Goal: Information Seeking & Learning: Check status

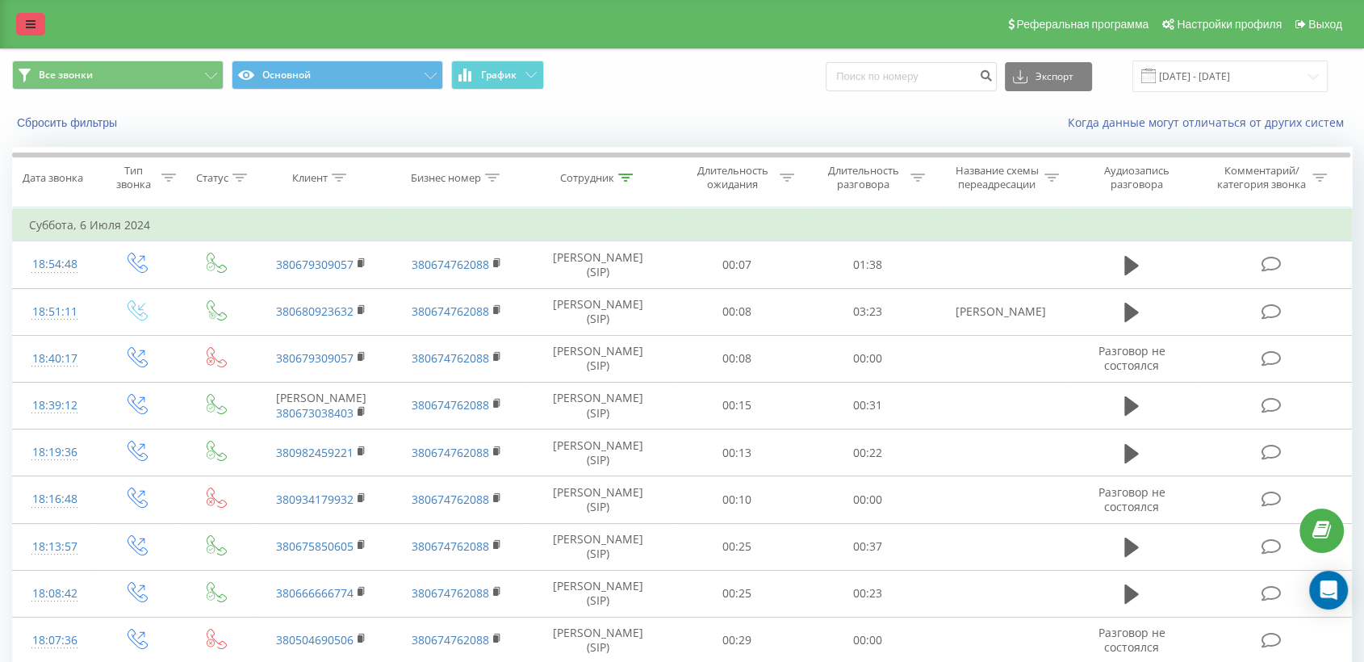
click at [30, 24] on icon at bounding box center [31, 24] width 10 height 11
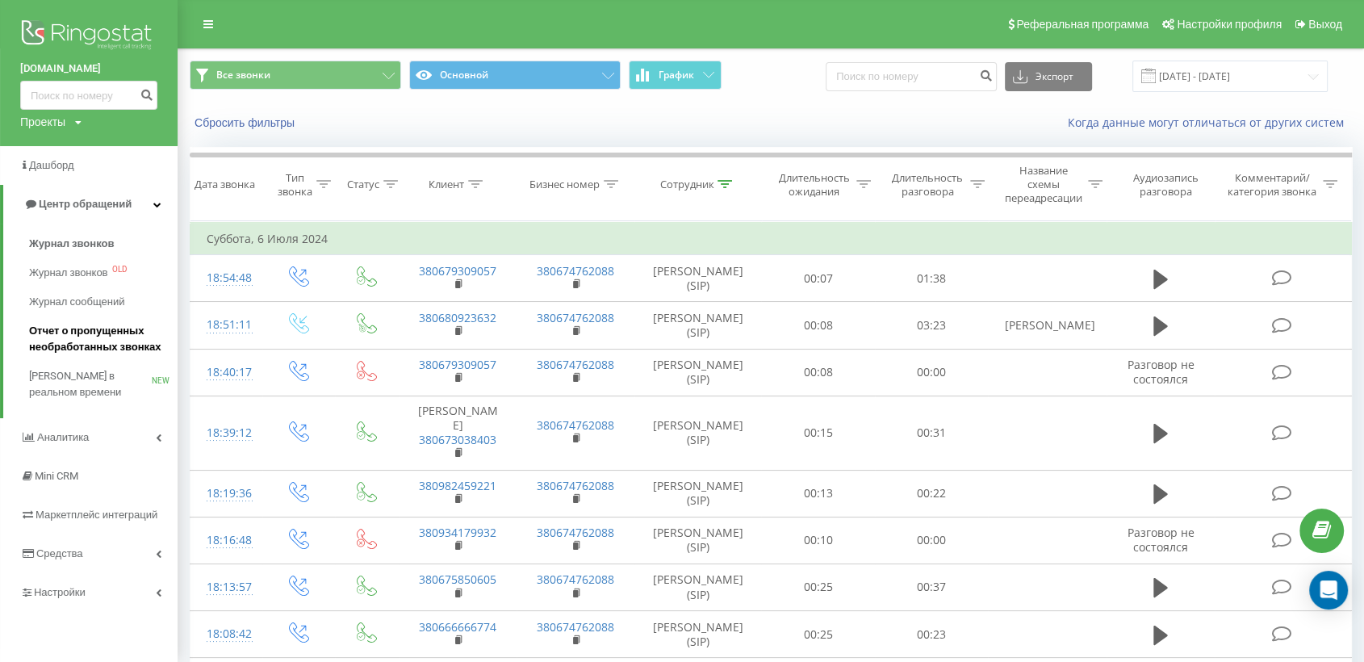
click at [68, 338] on span "Отчет о пропущенных необработанных звонках" at bounding box center [99, 339] width 140 height 32
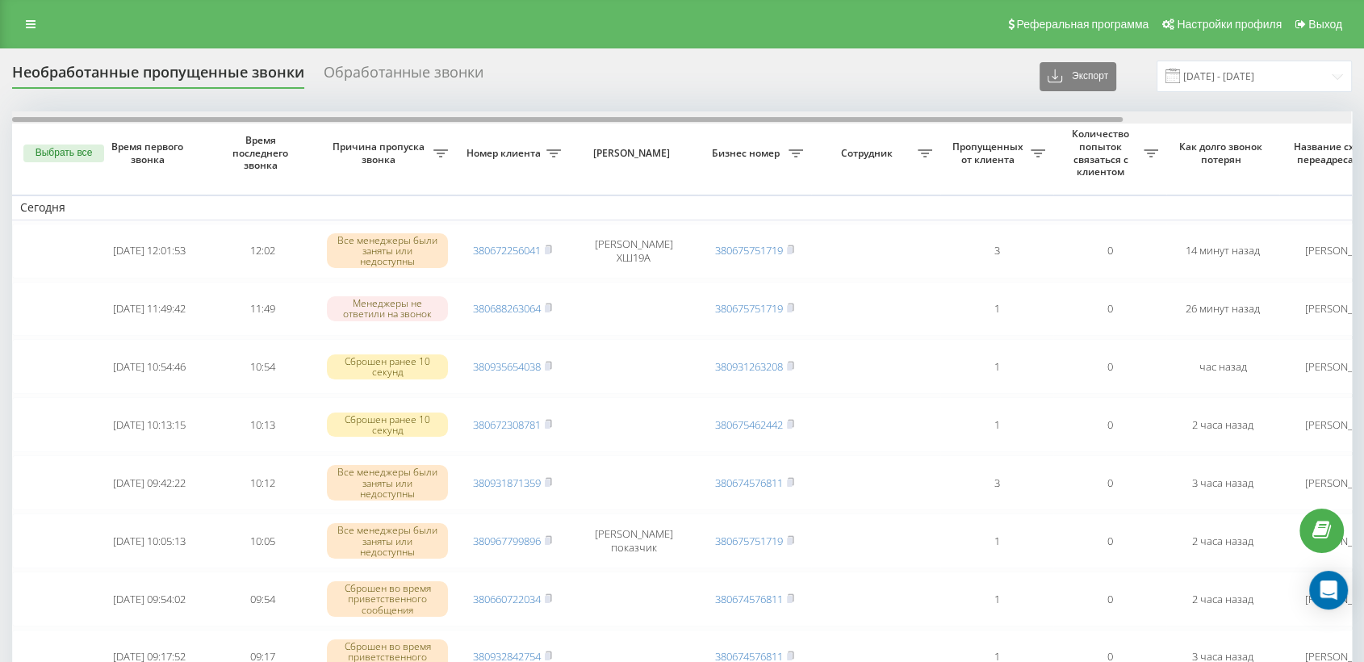
drag, startPoint x: 384, startPoint y: 121, endPoint x: 194, endPoint y: 149, distance: 192.6
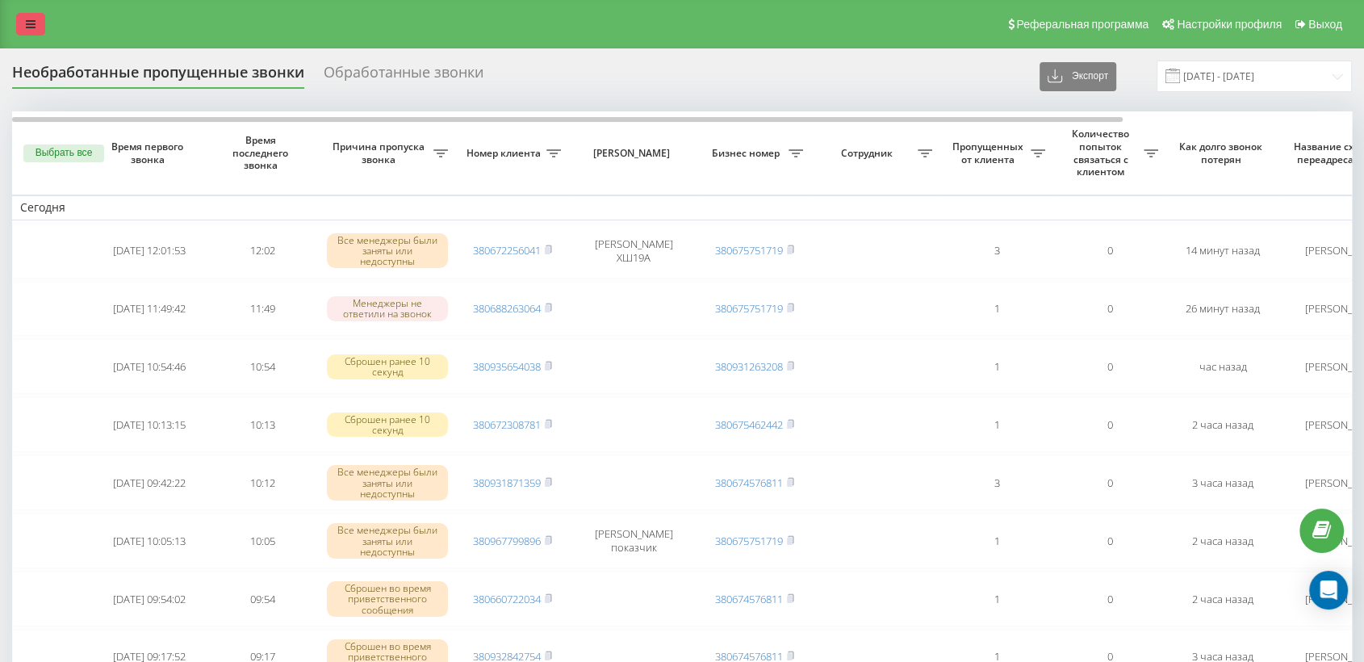
click at [34, 23] on icon at bounding box center [31, 24] width 10 height 11
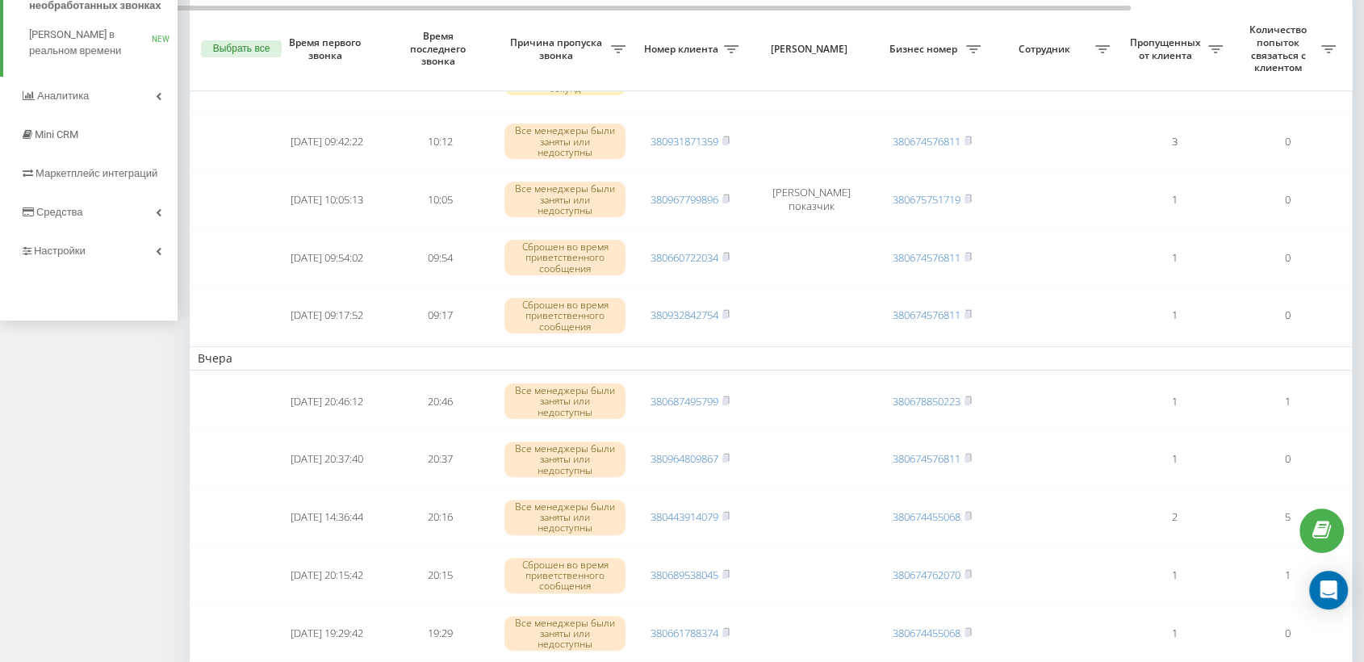
scroll to position [358, 0]
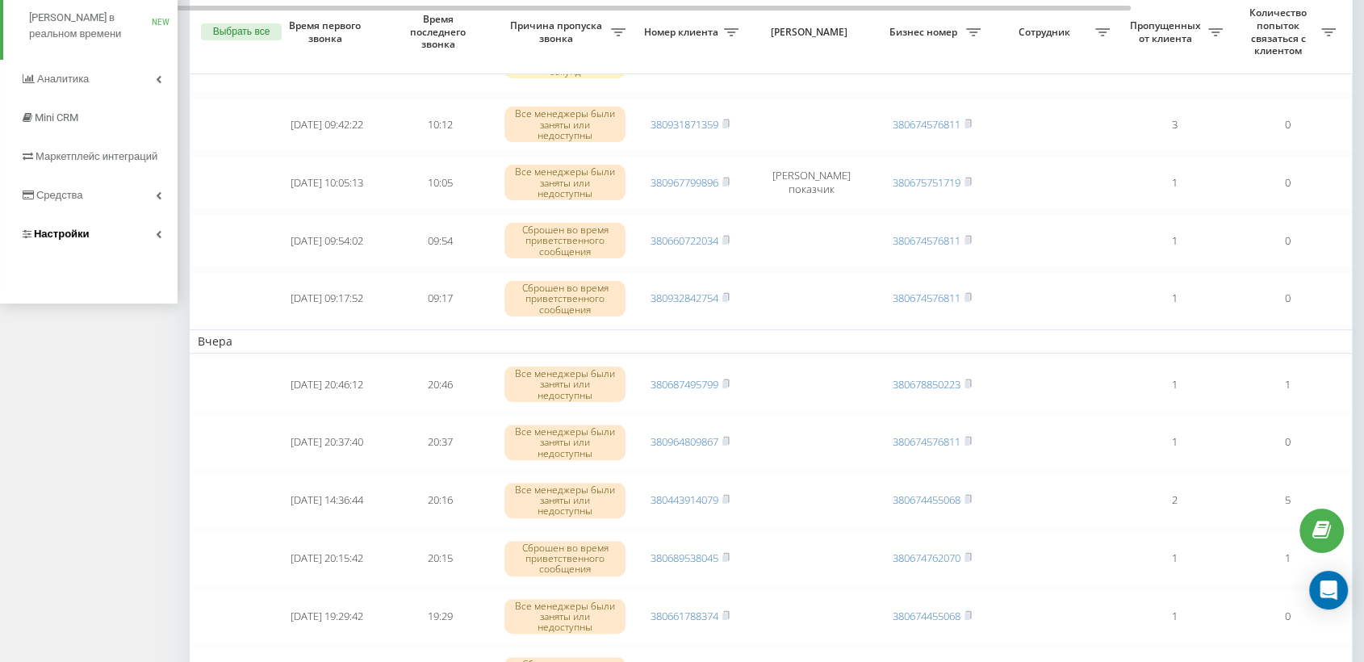
click at [58, 228] on span "Настройки" at bounding box center [62, 234] width 56 height 12
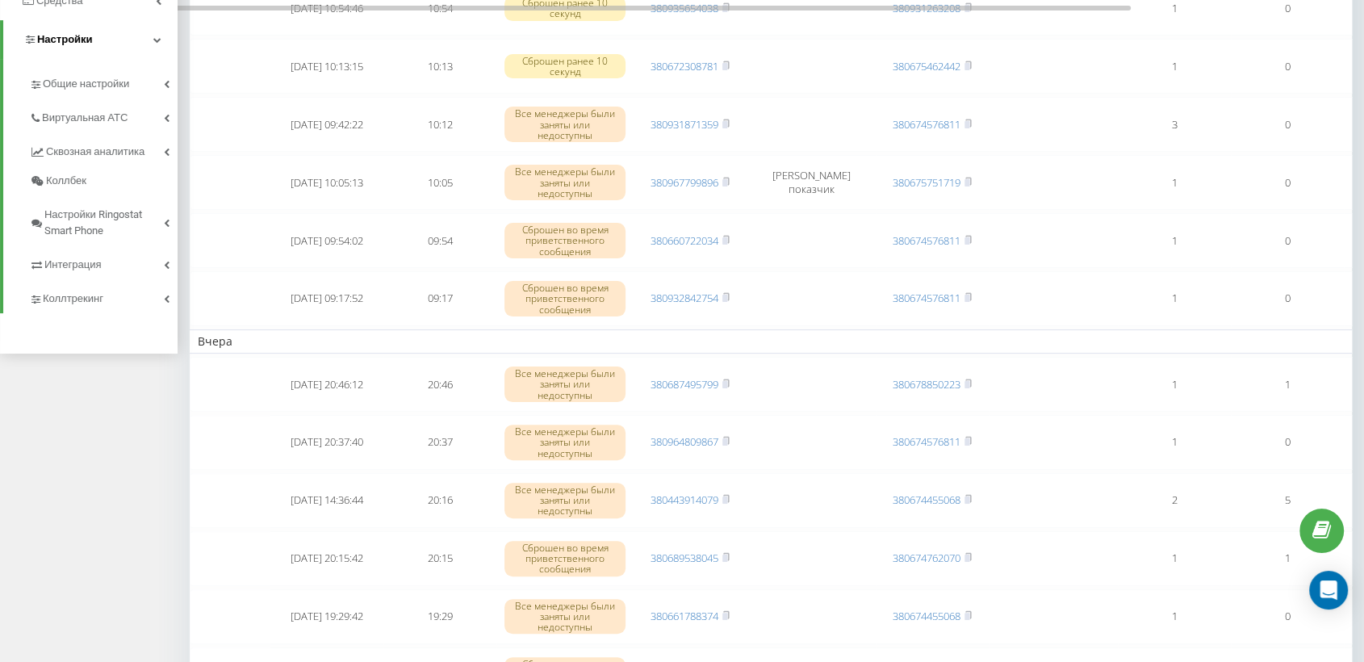
scroll to position [164, 0]
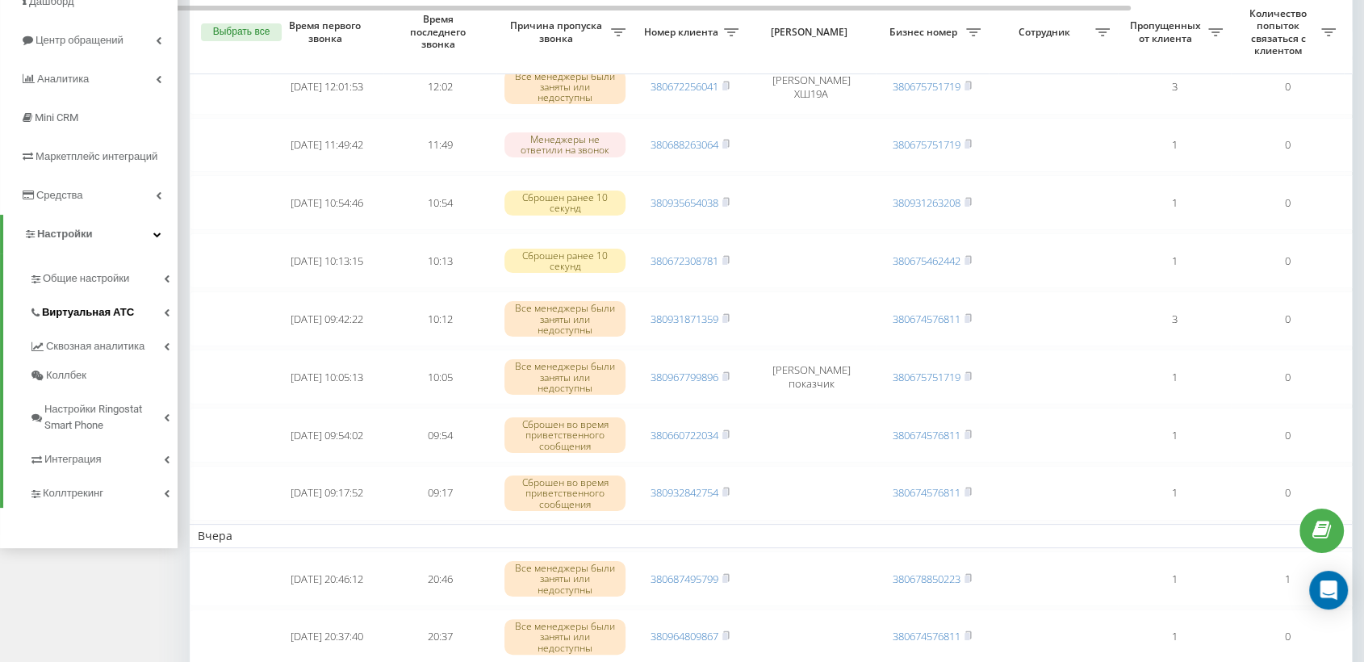
click at [77, 308] on span "Виртуальная АТС" at bounding box center [88, 312] width 92 height 16
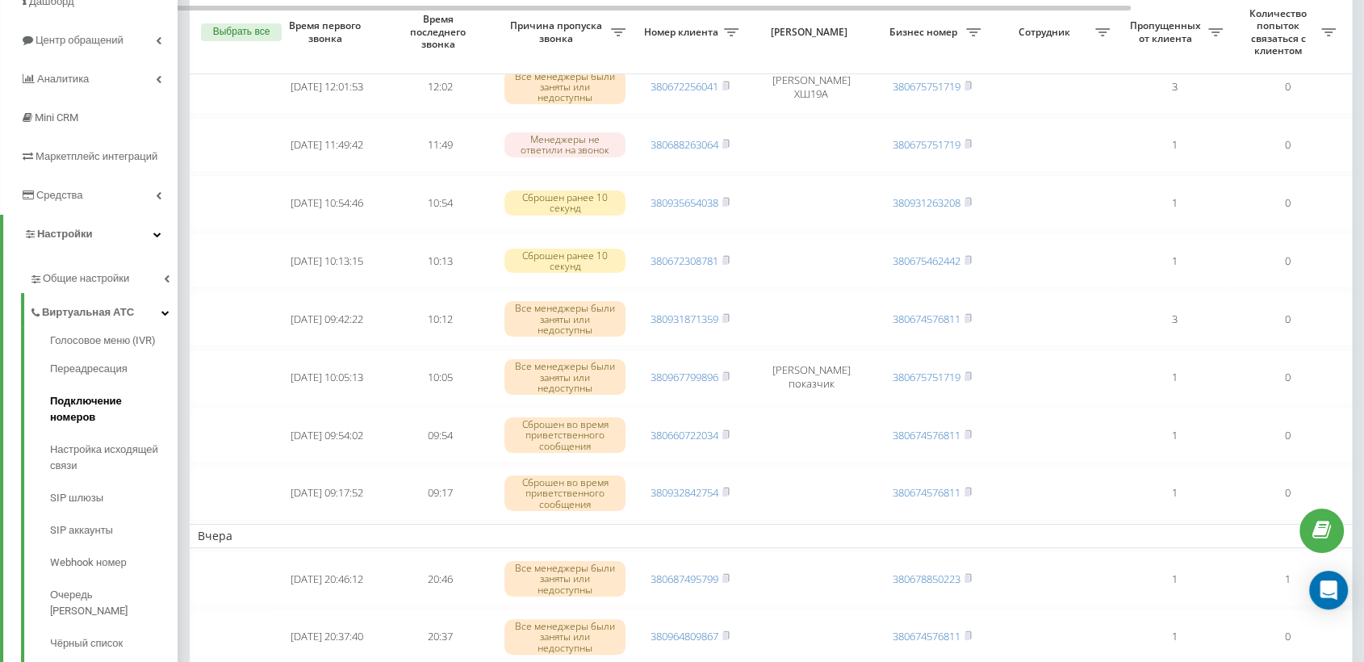
click at [89, 400] on span "Подключение номеров" at bounding box center [109, 409] width 119 height 32
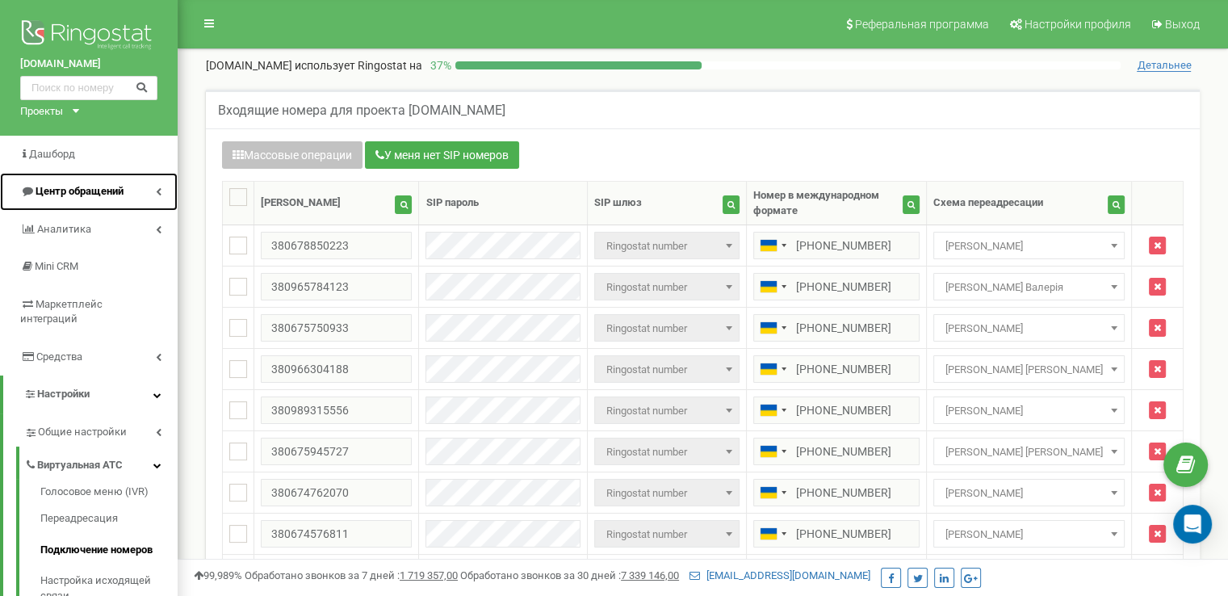
click at [83, 184] on span "Центр обращений" at bounding box center [71, 191] width 103 height 15
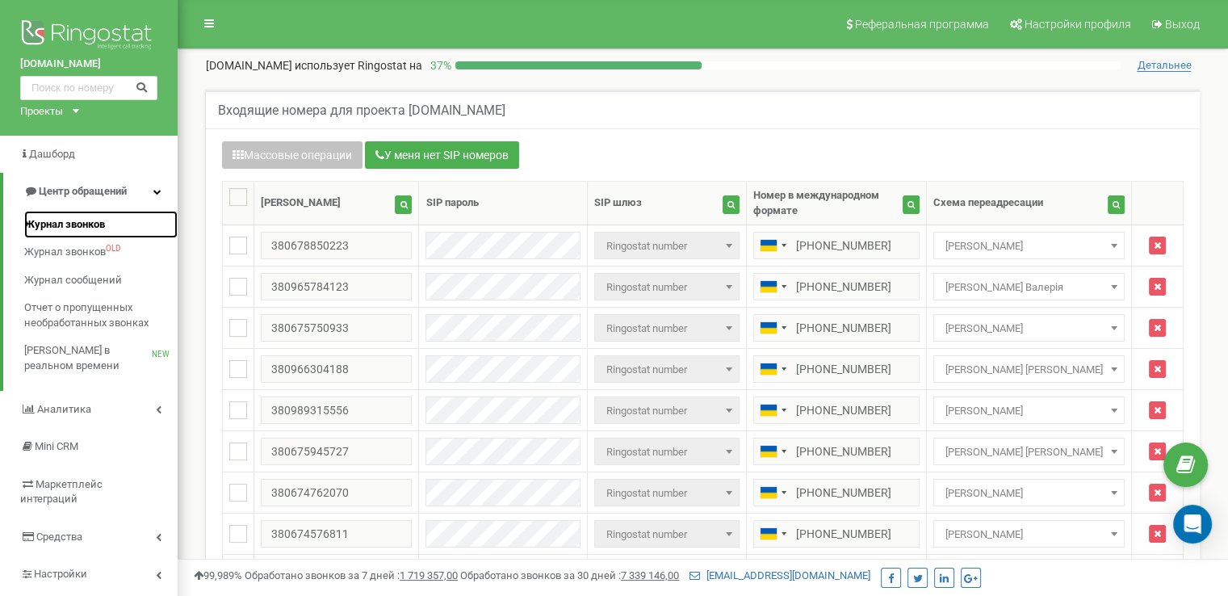
click at [72, 218] on span "Журнал звонков" at bounding box center [64, 224] width 81 height 15
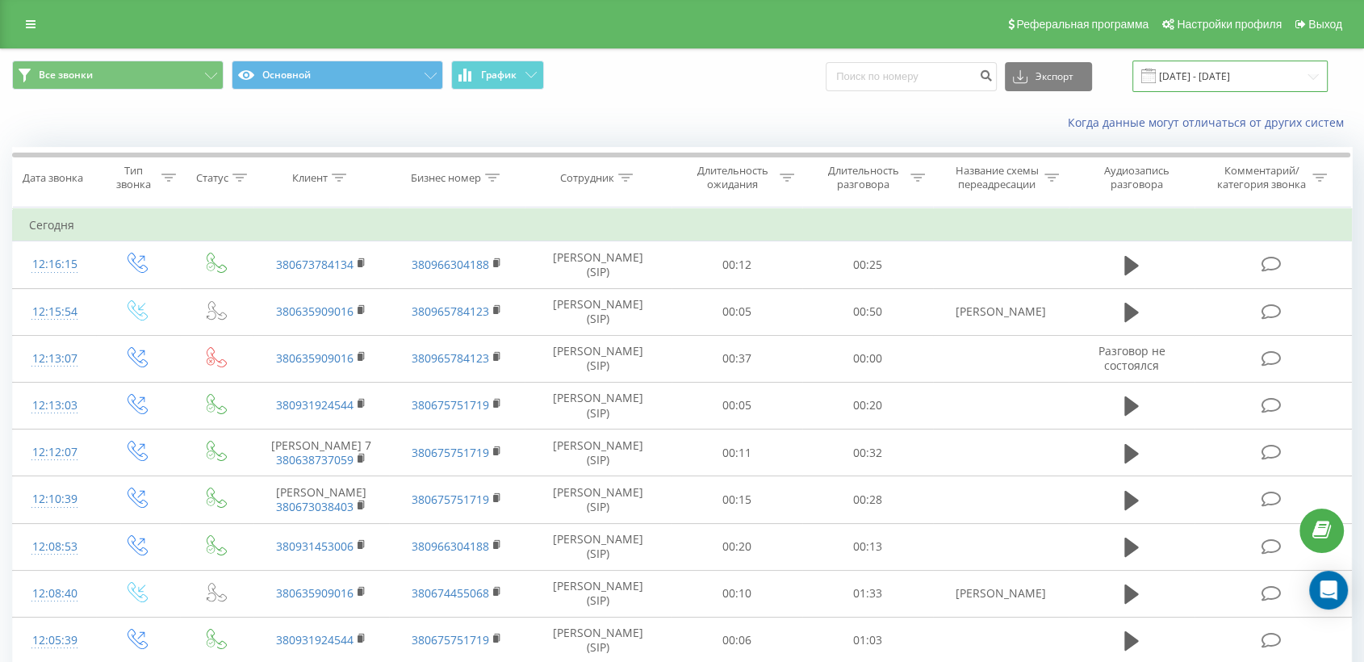
click at [1245, 73] on input "[DATE] - [DATE]" at bounding box center [1229, 76] width 195 height 31
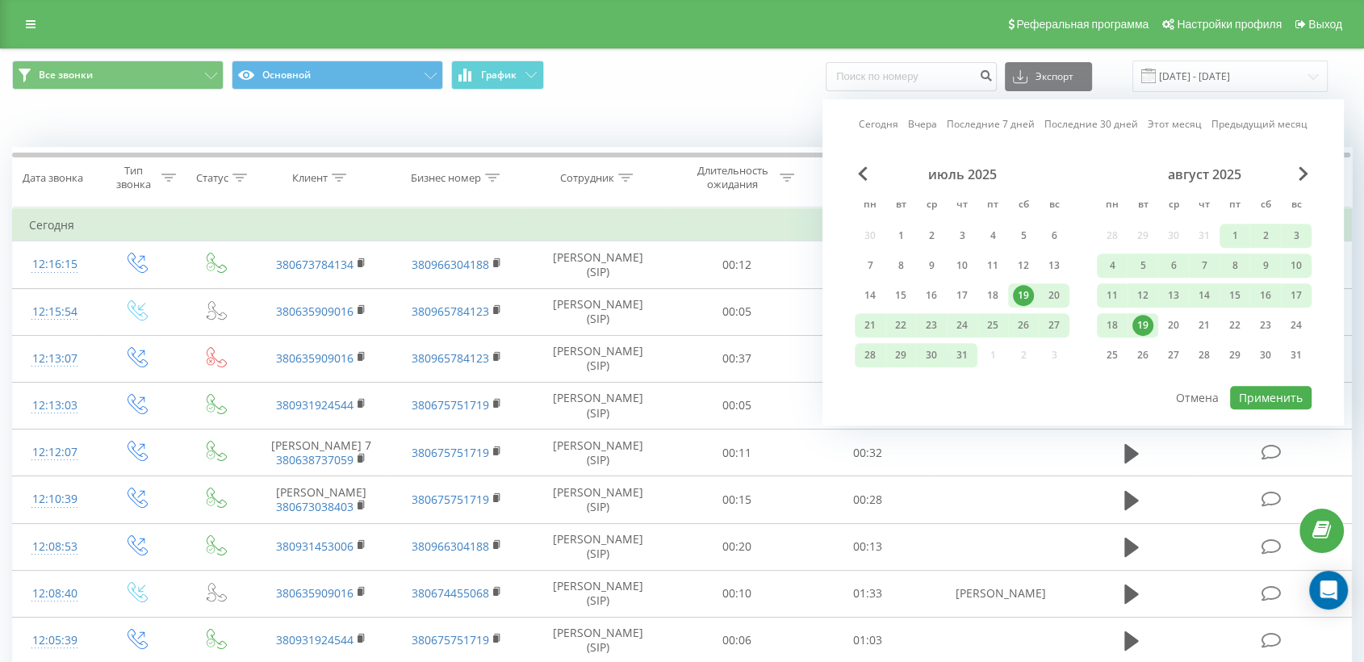
click at [1138, 319] on div "19" at bounding box center [1142, 325] width 21 height 21
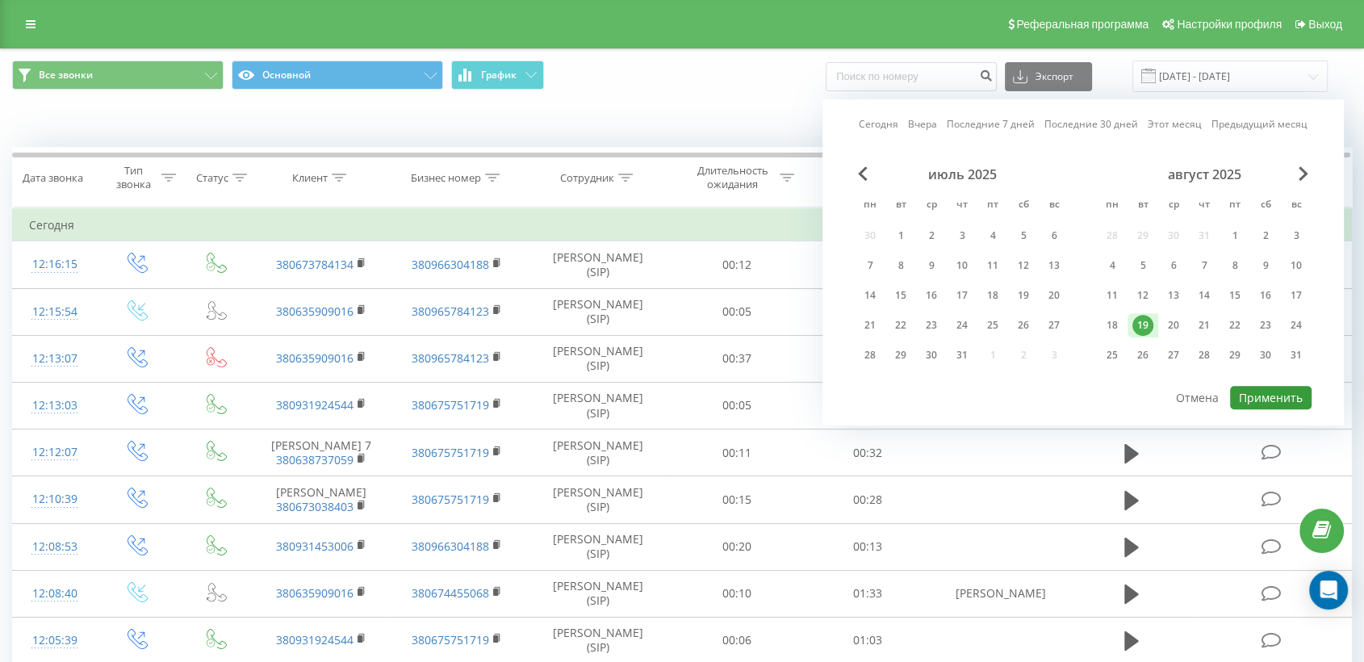
click at [1272, 393] on button "Применить" at bounding box center [1271, 397] width 82 height 23
type input "[DATE] - [DATE]"
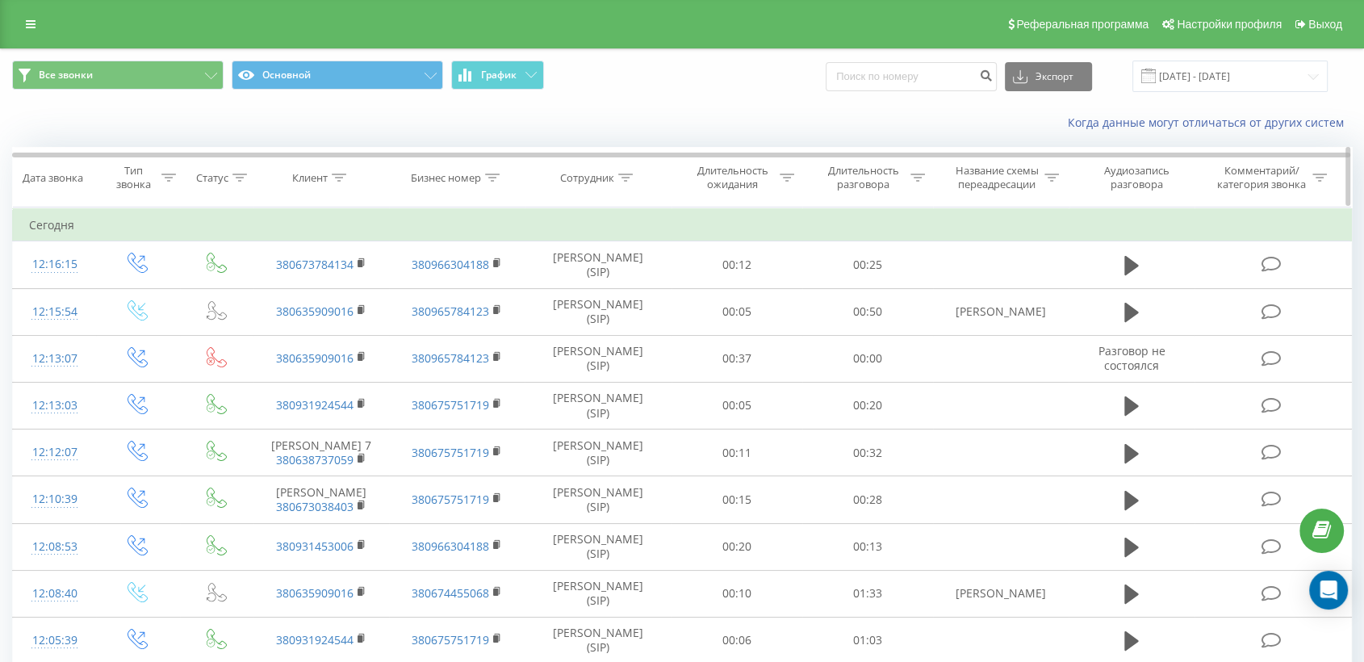
click at [624, 176] on icon at bounding box center [625, 178] width 15 height 8
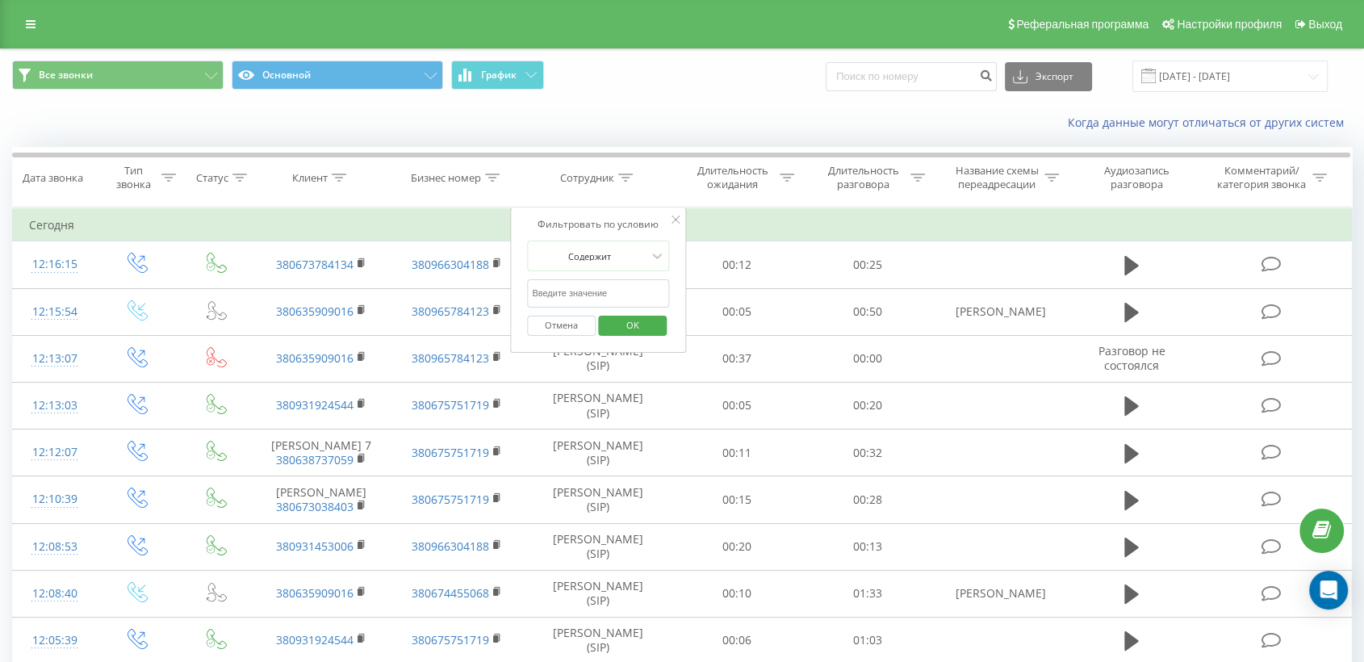
click at [572, 296] on input "text" at bounding box center [598, 293] width 142 height 28
click at [627, 324] on span "OK" at bounding box center [632, 324] width 45 height 25
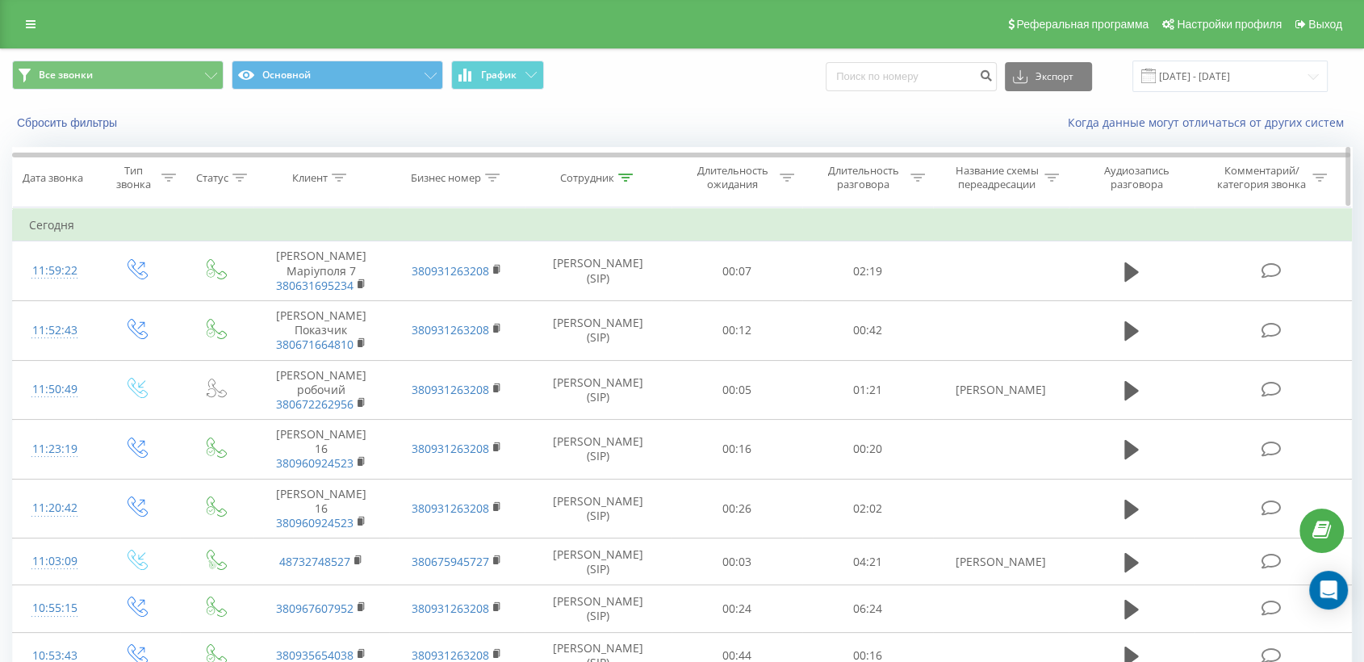
click at [626, 175] on icon at bounding box center [625, 178] width 15 height 8
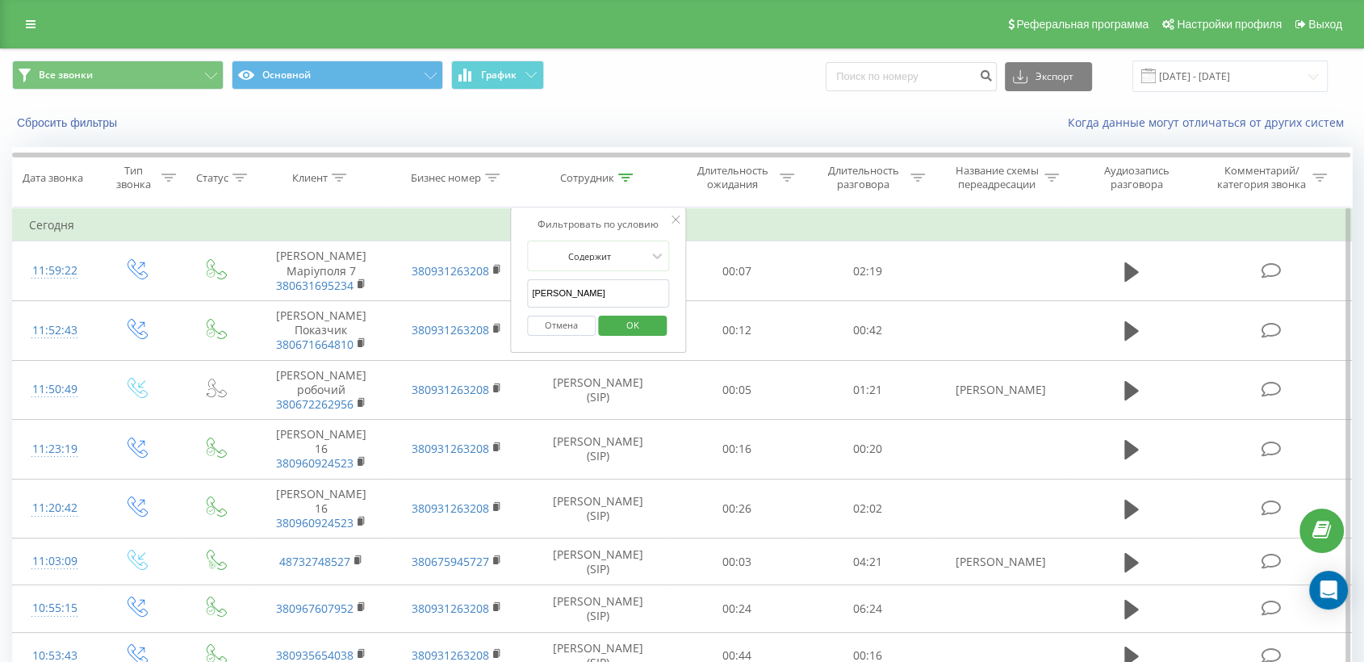
click at [595, 296] on input "[PERSON_NAME]" at bounding box center [598, 293] width 142 height 28
type input "в"
click at [643, 324] on span "OK" at bounding box center [632, 324] width 45 height 25
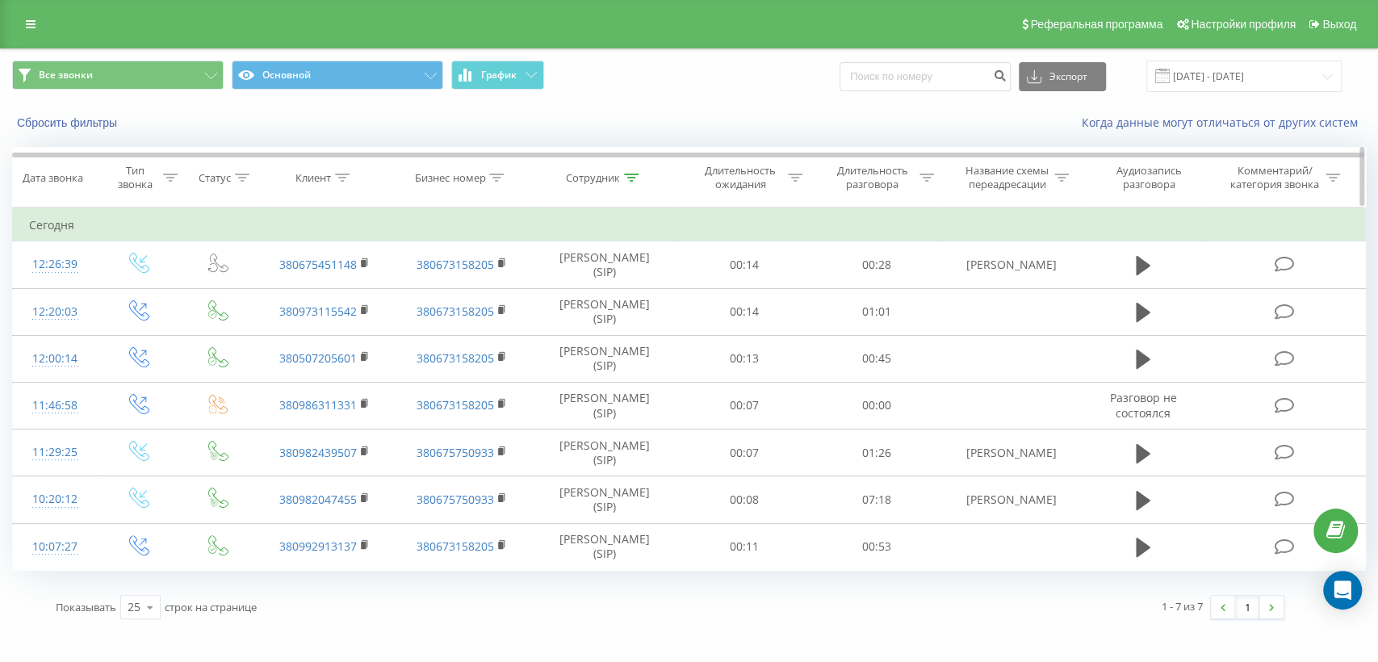
click at [632, 178] on icon at bounding box center [631, 178] width 15 height 8
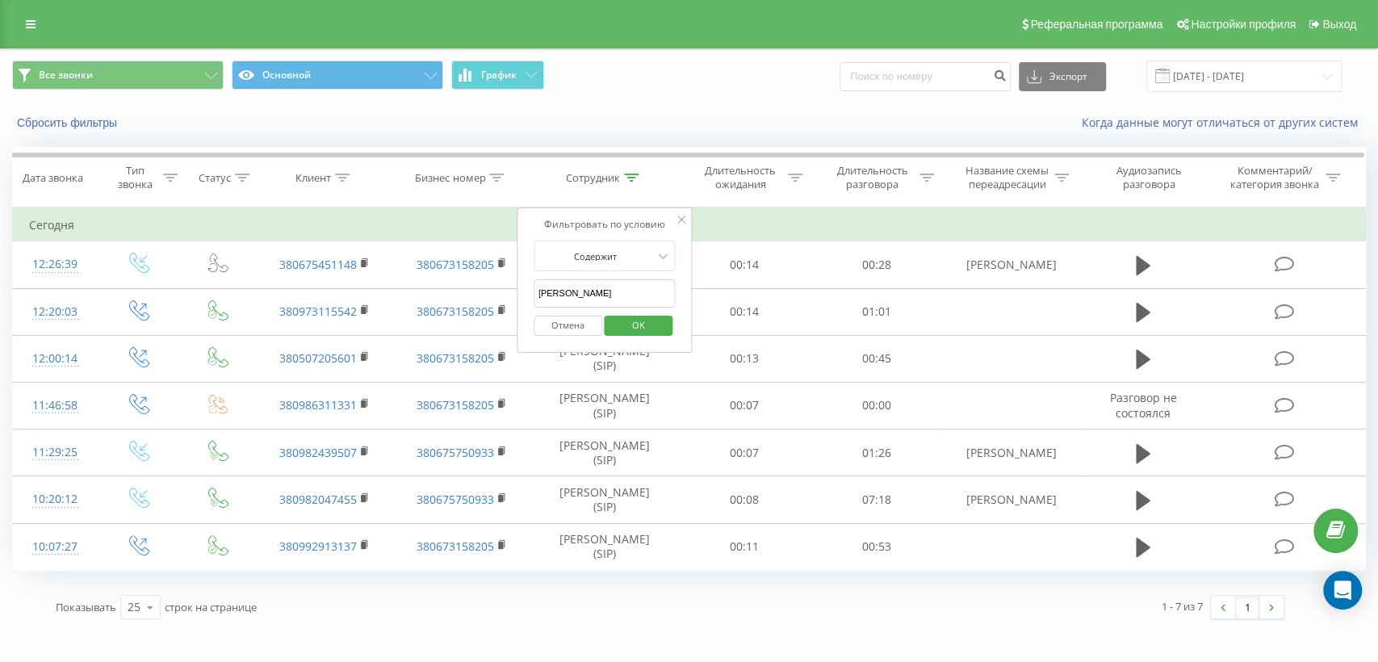
click at [597, 289] on input "[PERSON_NAME]" at bounding box center [605, 293] width 142 height 28
type input "О"
type input "дерибас"
click at [651, 324] on span "OK" at bounding box center [638, 324] width 45 height 25
